Goal: Task Accomplishment & Management: Manage account settings

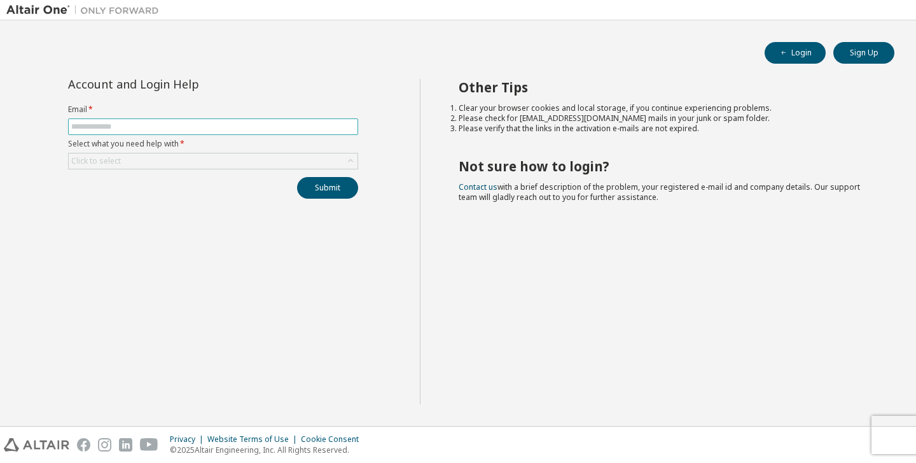
click at [261, 122] on input "text" at bounding box center [213, 127] width 284 height 10
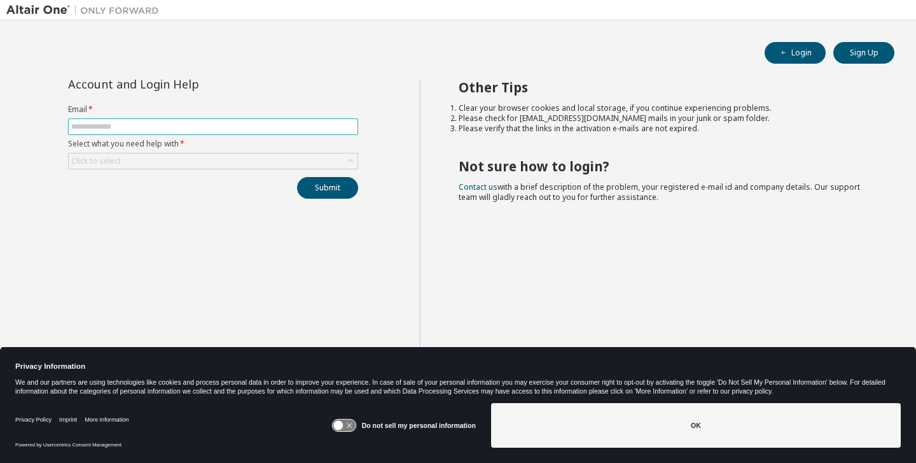
click at [186, 127] on input "text" at bounding box center [213, 127] width 284 height 10
type input "**********"
click at [173, 160] on div "Click to select" at bounding box center [213, 160] width 289 height 15
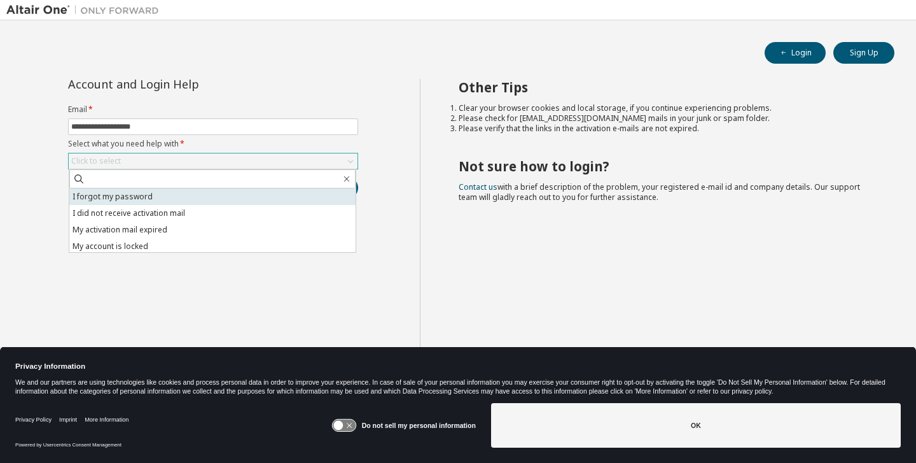
click at [166, 200] on li "I forgot my password" at bounding box center [212, 196] width 286 height 17
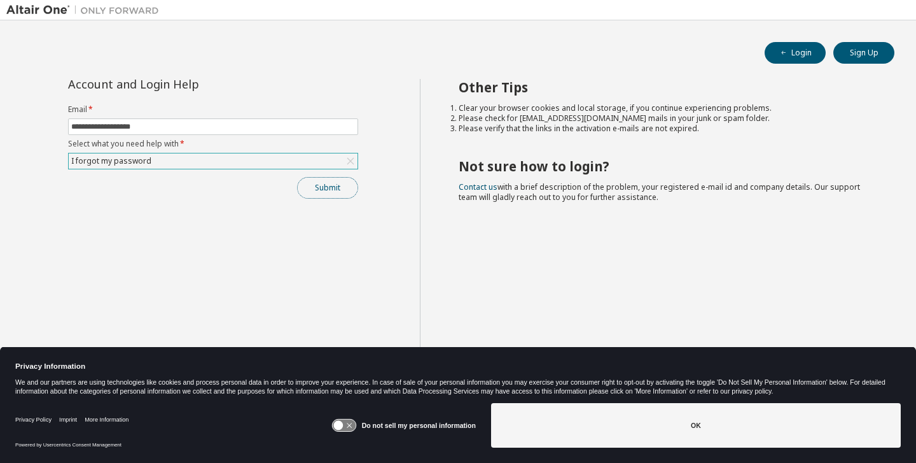
click at [317, 192] on button "Submit" at bounding box center [327, 188] width 61 height 22
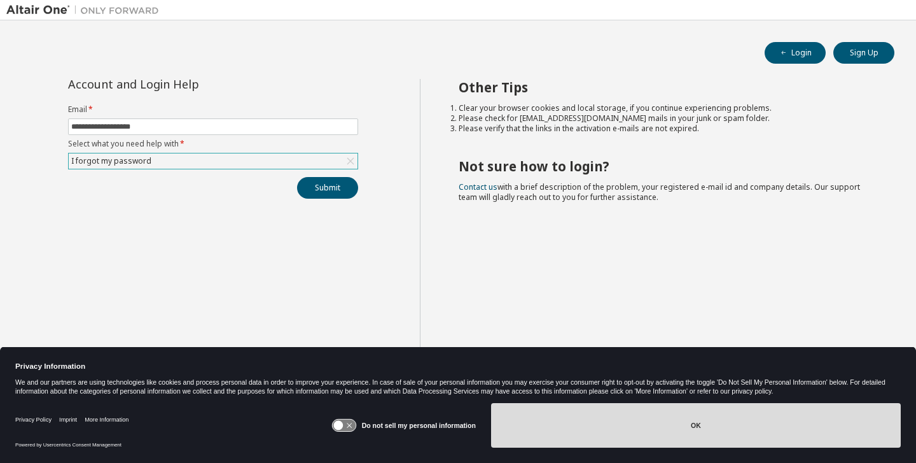
click at [578, 438] on button "OK" at bounding box center [696, 425] width 410 height 45
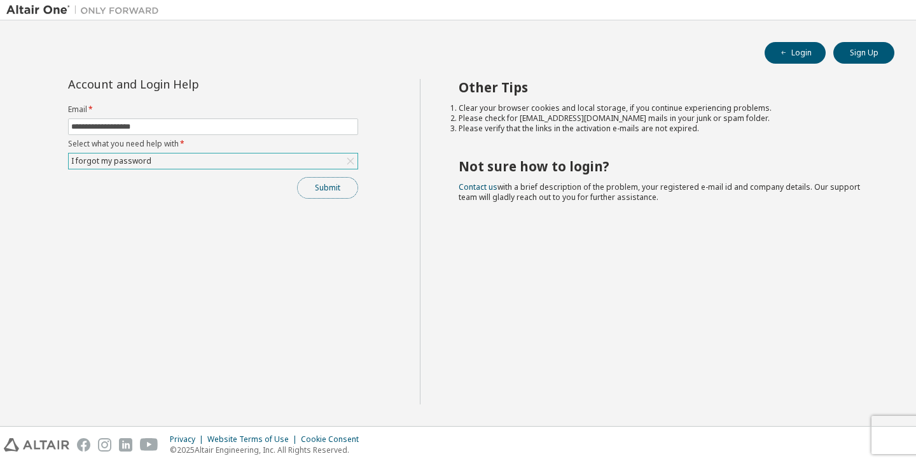
click at [323, 189] on button "Submit" at bounding box center [327, 188] width 61 height 22
